Goal: Task Accomplishment & Management: Use online tool/utility

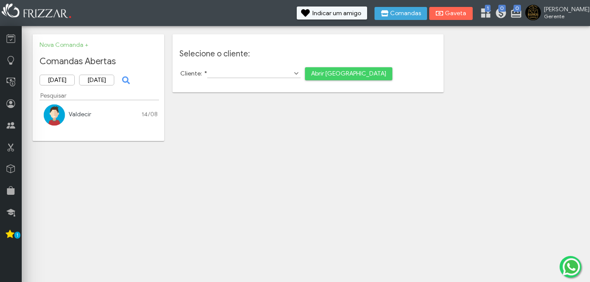
click at [80, 116] on link "Valdecir" at bounding box center [80, 114] width 23 height 7
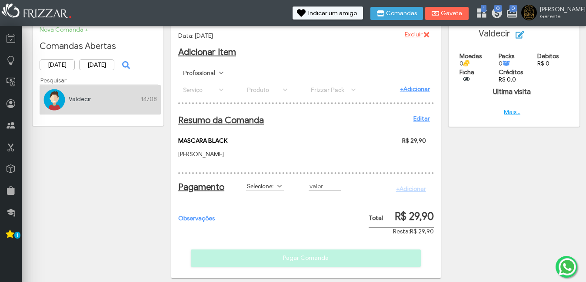
scroll to position [30, 0]
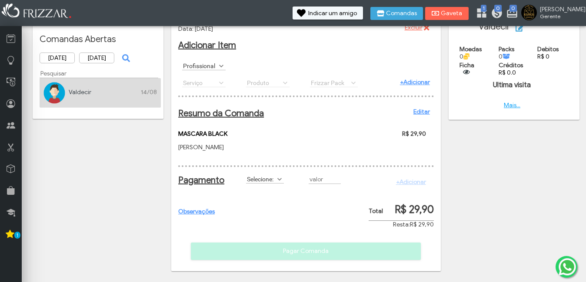
click at [277, 181] on span at bounding box center [279, 179] width 9 height 9
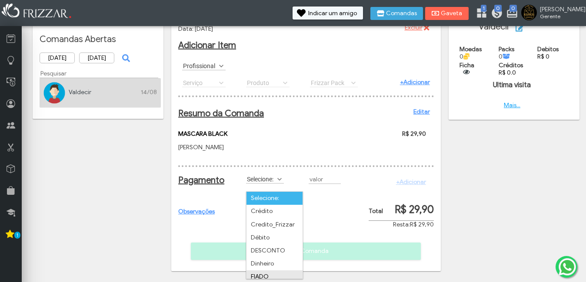
click at [264, 271] on li "FIADO" at bounding box center [274, 277] width 56 height 13
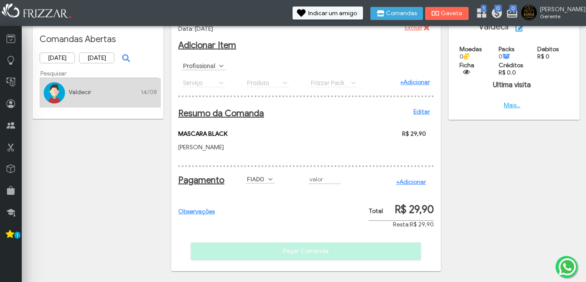
click at [416, 181] on link "+Adicionar" at bounding box center [411, 182] width 30 height 7
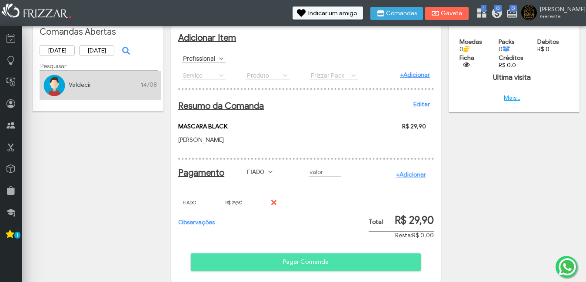
click at [367, 268] on span "Pagar Comanda" at bounding box center [306, 262] width 218 height 13
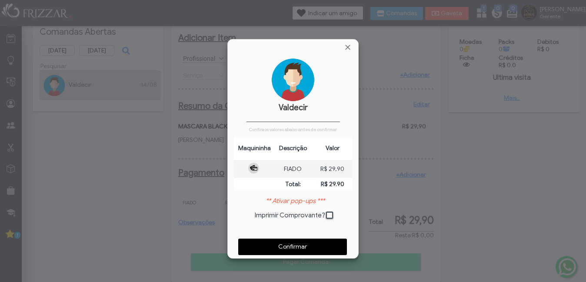
scroll to position [4, 5]
click at [317, 244] on span "Confirmar" at bounding box center [292, 247] width 96 height 13
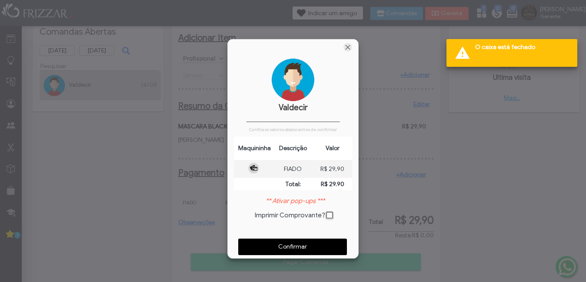
click at [343, 48] on span "Fechar" at bounding box center [347, 47] width 9 height 9
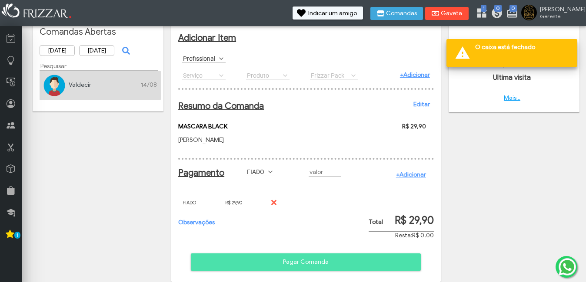
click at [468, 19] on button "Gaveta" at bounding box center [446, 13] width 43 height 13
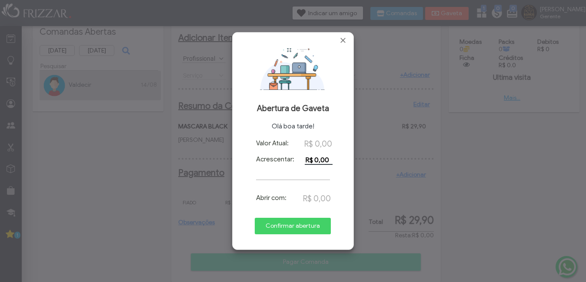
click at [301, 232] on span "Confirmar abertura" at bounding box center [293, 226] width 64 height 13
click at [346, 42] on span "Fechar" at bounding box center [342, 40] width 9 height 9
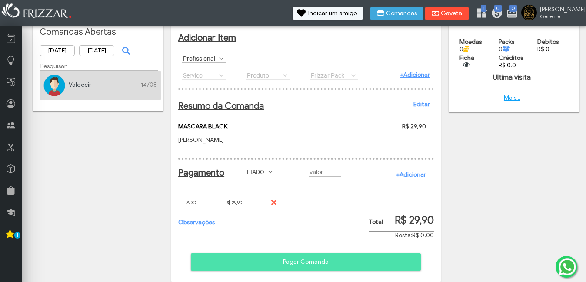
click at [462, 16] on span "Gaveta" at bounding box center [451, 13] width 22 height 6
